Goal: Find specific page/section: Find specific page/section

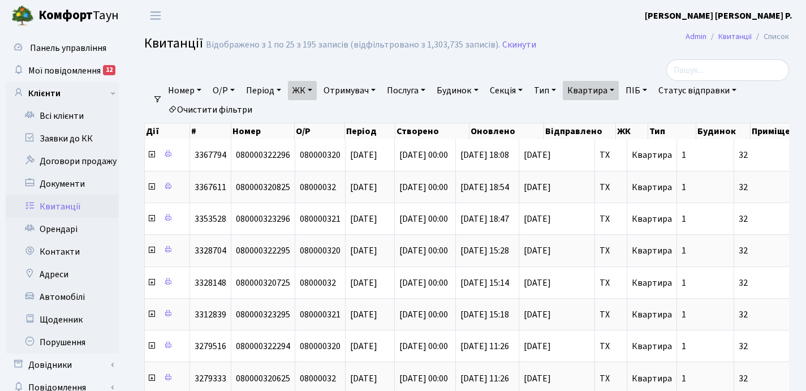
select select "25"
click at [619, 89] on link "Квартира" at bounding box center [591, 90] width 56 height 19
click at [614, 107] on input "32" at bounding box center [596, 112] width 66 height 21
type input "3"
type input "5"
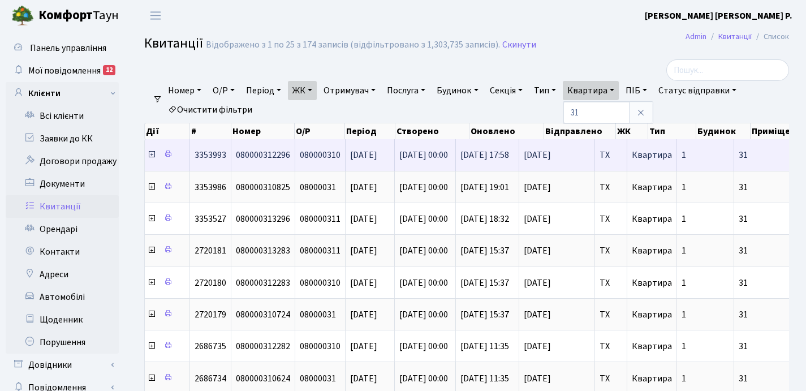
click at [152, 156] on icon at bounding box center [151, 154] width 9 height 9
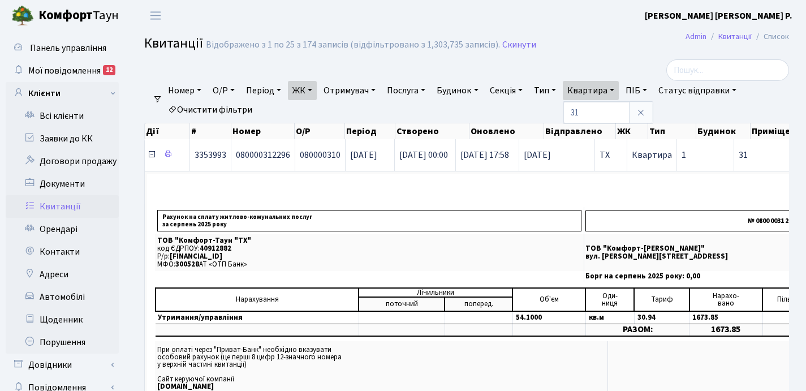
click at [152, 156] on icon at bounding box center [151, 154] width 9 height 9
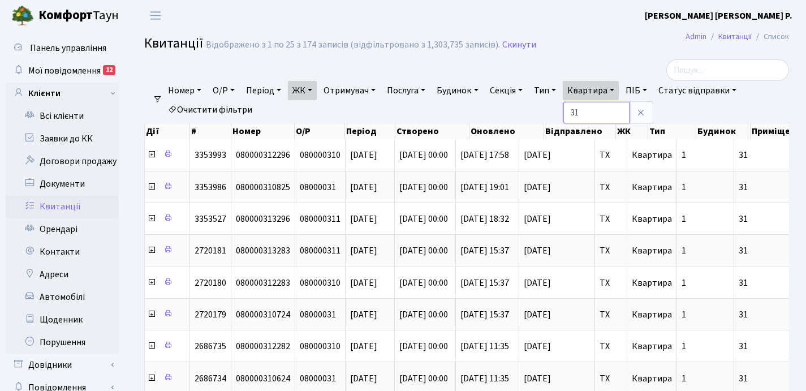
click at [604, 114] on input "31" at bounding box center [596, 112] width 66 height 21
type input "3"
type input "52"
click at [317, 87] on link "ЖК" at bounding box center [302, 90] width 29 height 19
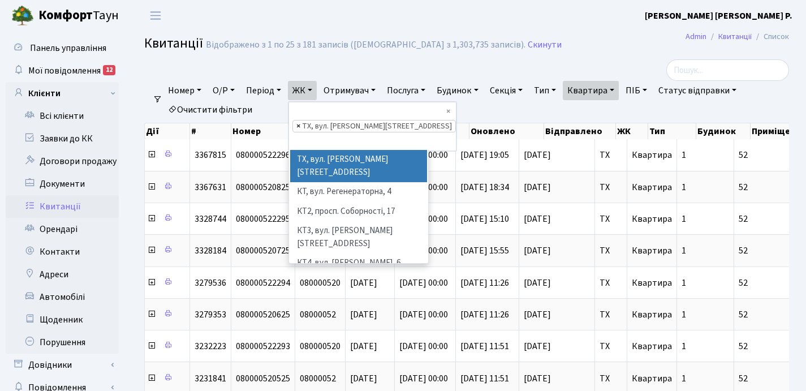
click at [300, 120] on span "×" at bounding box center [298, 125] width 4 height 11
select select
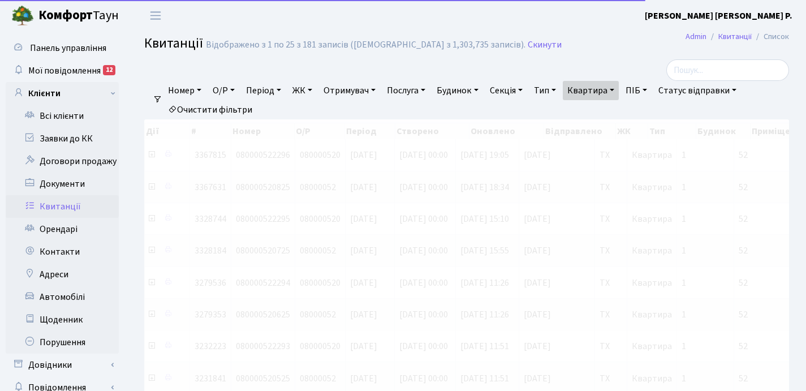
click at [315, 88] on link "ЖК" at bounding box center [302, 90] width 29 height 19
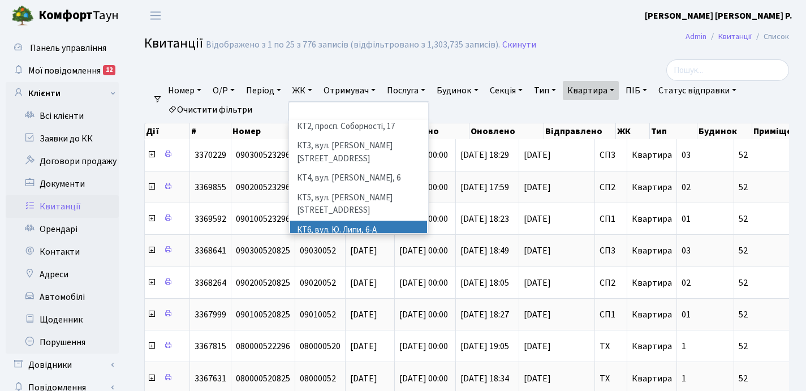
scroll to position [66, 0]
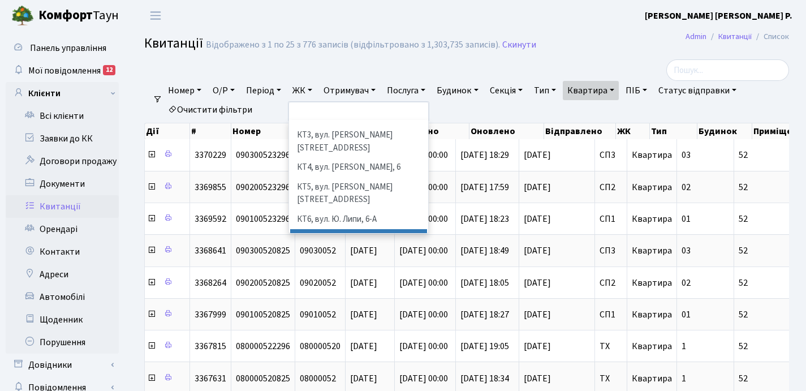
click at [352, 229] on li "КТ7, вул. [PERSON_NAME][STREET_ADDRESS]" at bounding box center [358, 245] width 137 height 32
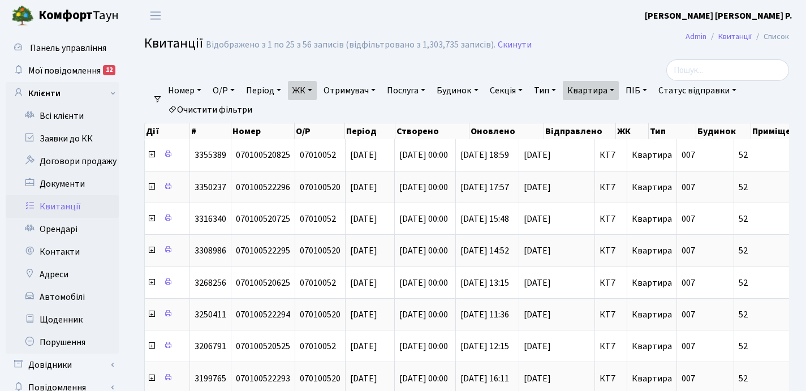
click at [619, 89] on link "Квартира" at bounding box center [591, 90] width 56 height 19
click at [616, 106] on input "52" at bounding box center [596, 112] width 66 height 21
type input "5"
type input "167"
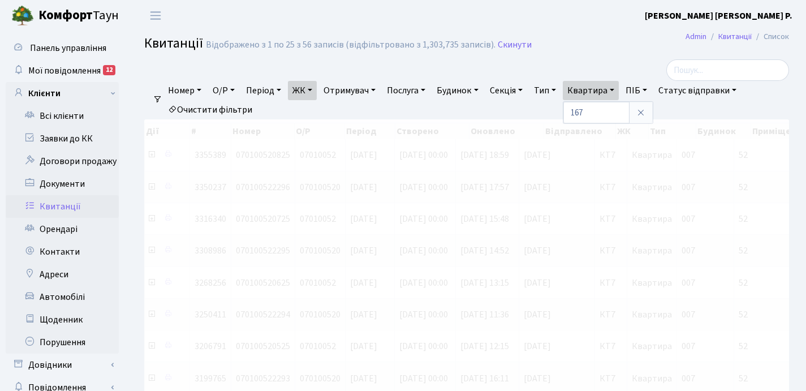
click at [316, 89] on link "ЖК" at bounding box center [302, 90] width 29 height 19
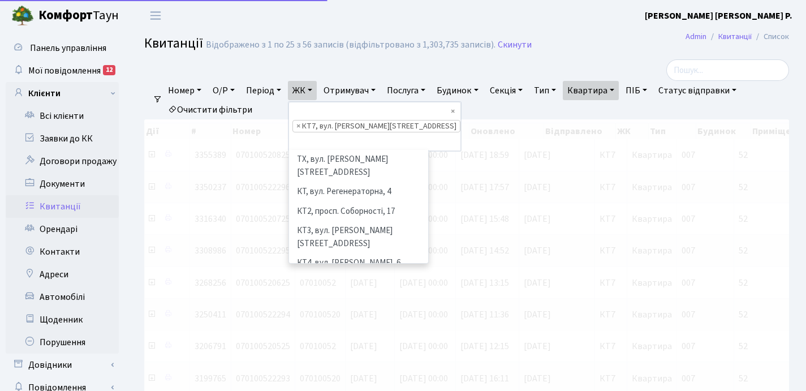
scroll to position [117, 0]
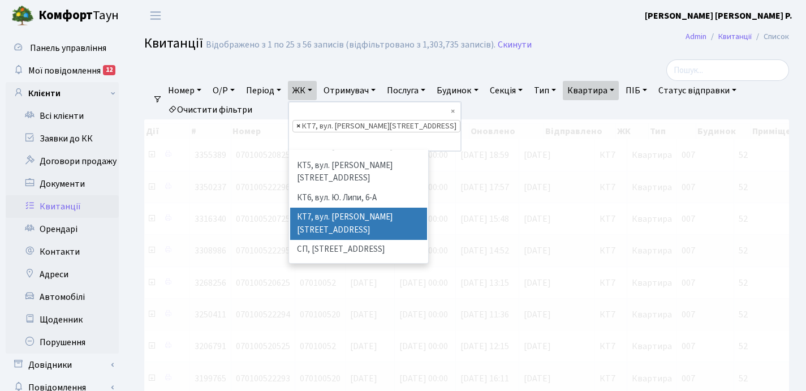
click at [300, 120] on span "×" at bounding box center [298, 125] width 4 height 11
select select
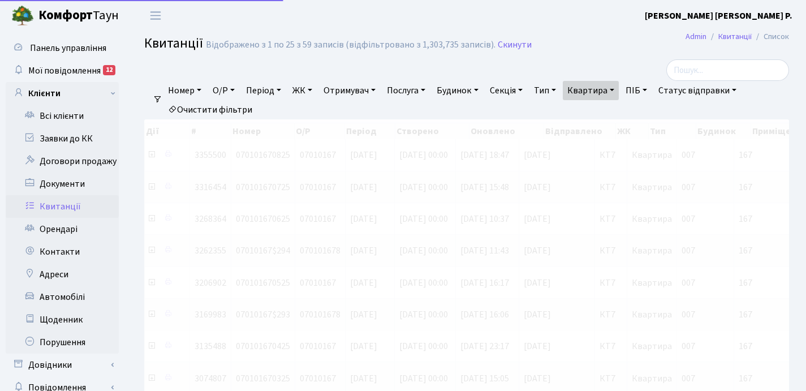
click at [313, 93] on link "ЖК" at bounding box center [302, 90] width 29 height 19
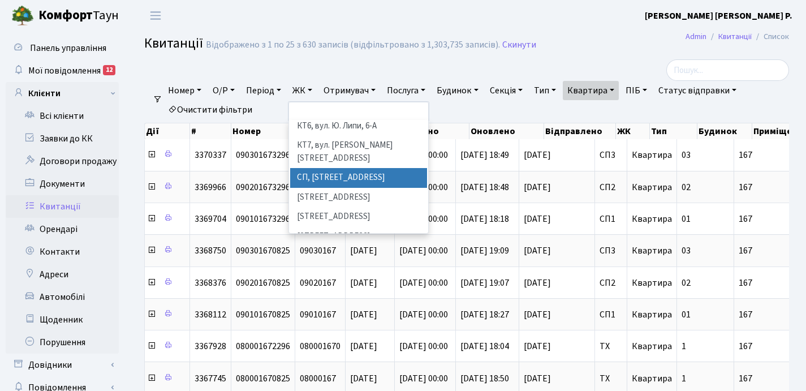
scroll to position [160, 0]
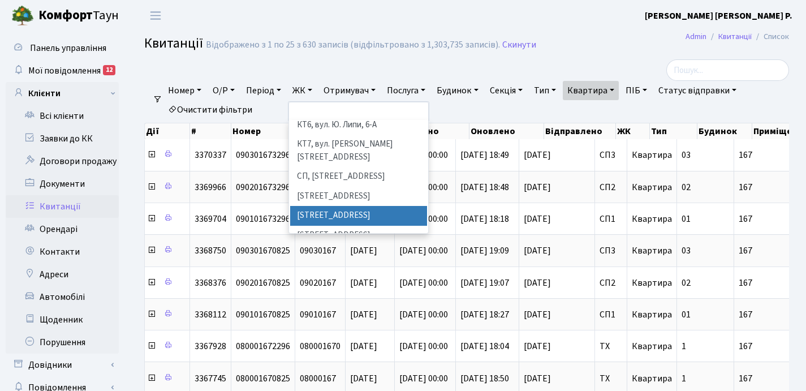
click at [343, 206] on li "[STREET_ADDRESS]" at bounding box center [358, 216] width 137 height 20
